Goal: Check status: Check status

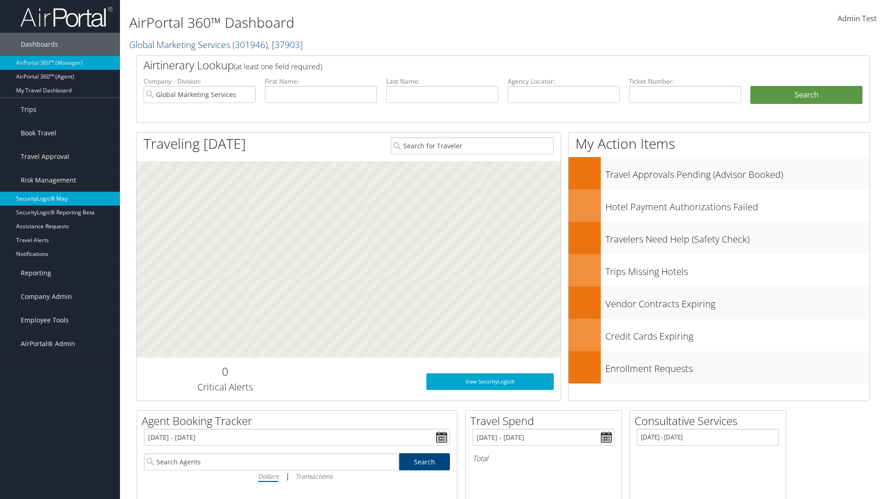
click at [60, 199] on link "SecurityLogic® Map" at bounding box center [60, 199] width 120 height 14
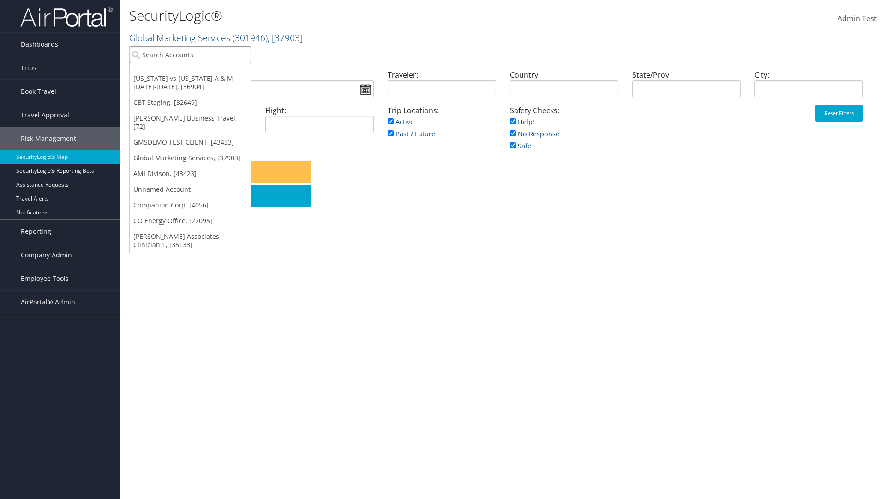
click at [190, 54] on input "search" at bounding box center [190, 54] width 121 height 17
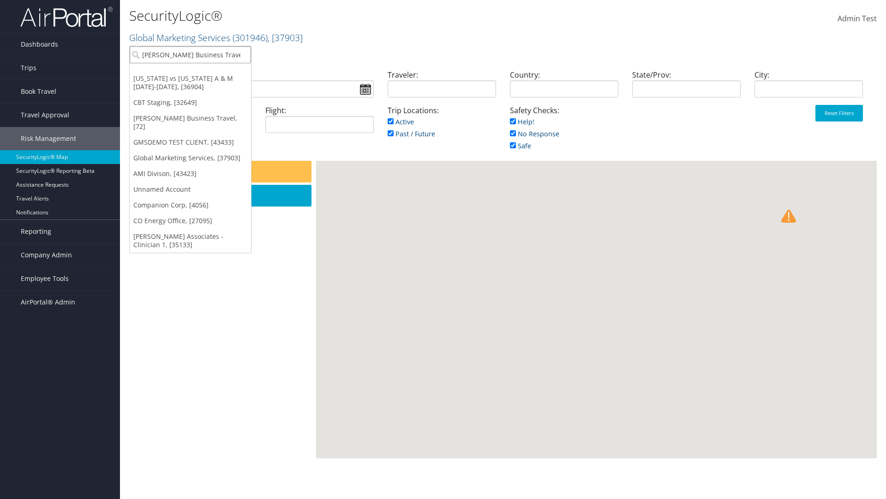
type input "[PERSON_NAME] Business Travel"
click at [203, 80] on div "Account" at bounding box center [203, 80] width 157 height 8
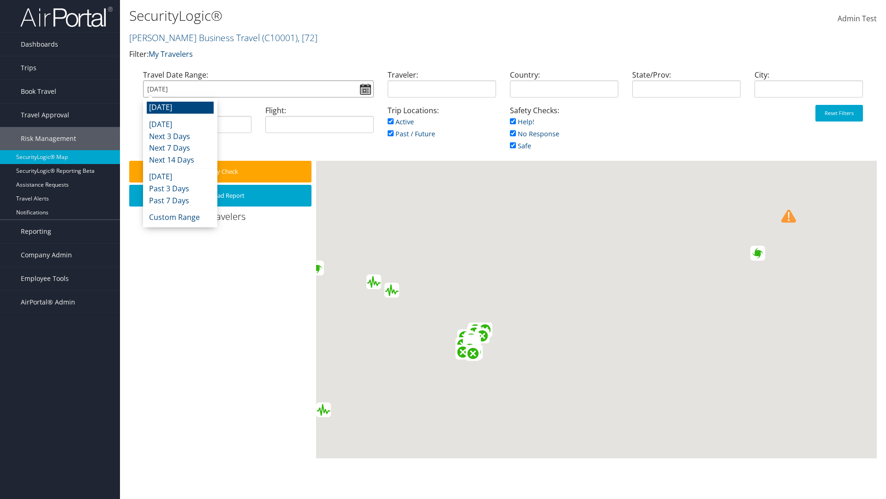
click at [258, 89] on input "[DATE]" at bounding box center [258, 88] width 231 height 17
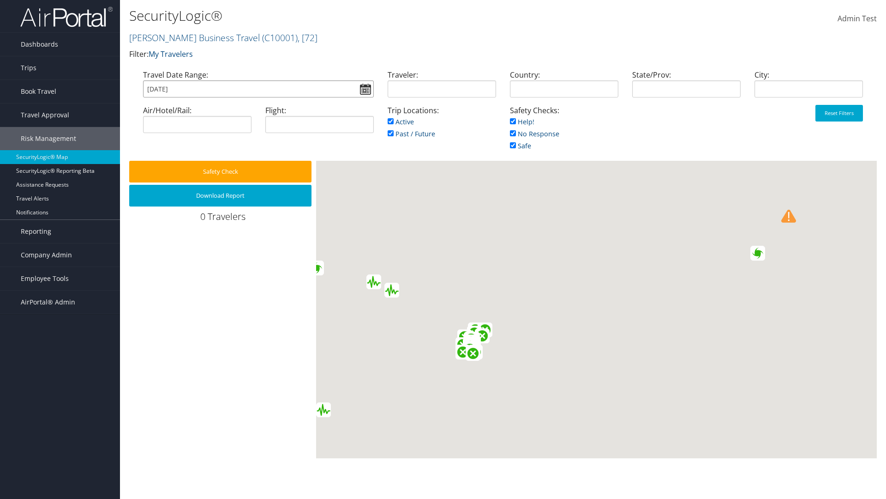
click at [258, 89] on input "[DATE]" at bounding box center [258, 88] width 231 height 17
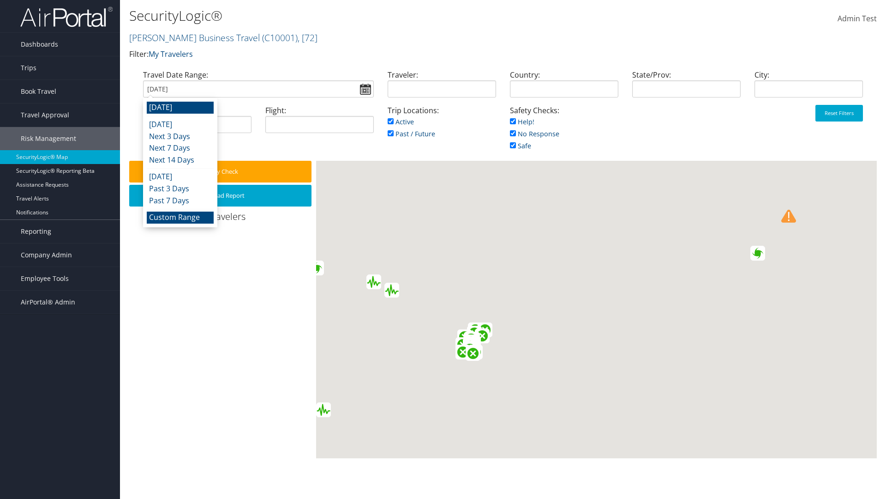
click at [180, 217] on li "Custom Range" at bounding box center [180, 217] width 67 height 12
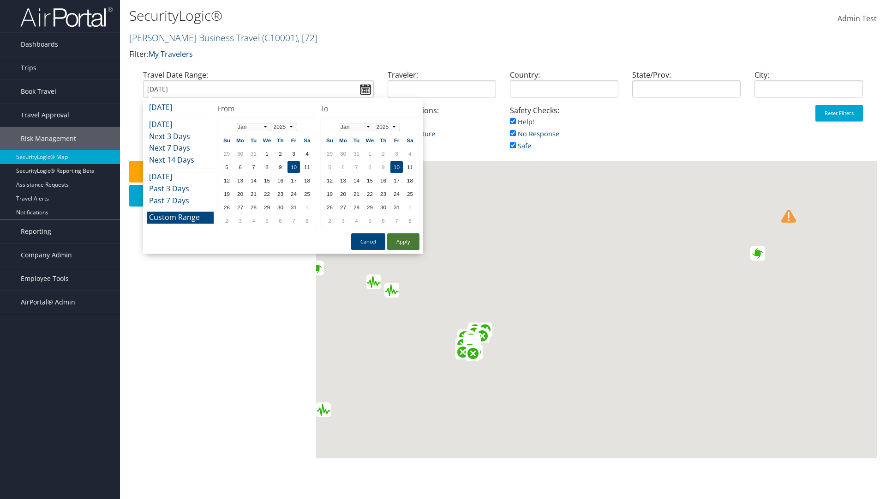
click at [404, 241] on button "Apply" at bounding box center [403, 241] width 32 height 17
type input "01/10/2025"
